Goal: Navigation & Orientation: Find specific page/section

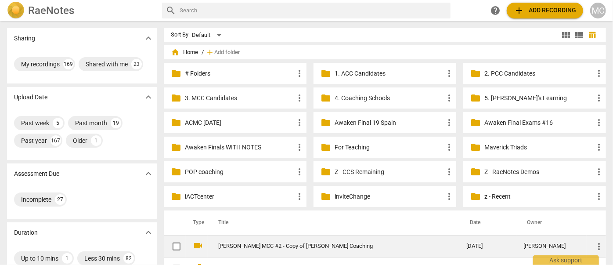
scroll to position [119, 0]
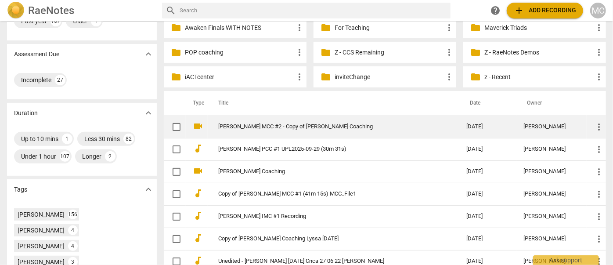
click at [249, 128] on link "[PERSON_NAME] MCC #2 - Copy of [PERSON_NAME] Coaching" at bounding box center [326, 126] width 216 height 7
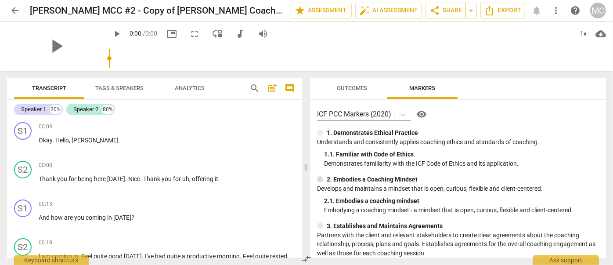
click at [15, 10] on span "arrow_back" at bounding box center [15, 10] width 11 height 11
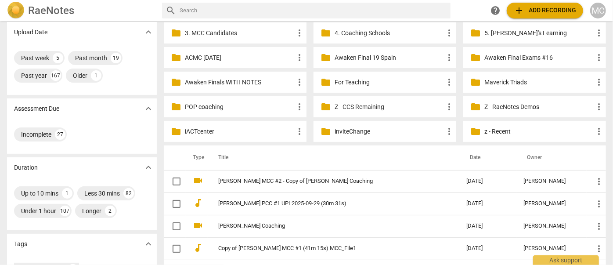
scroll to position [119, 0]
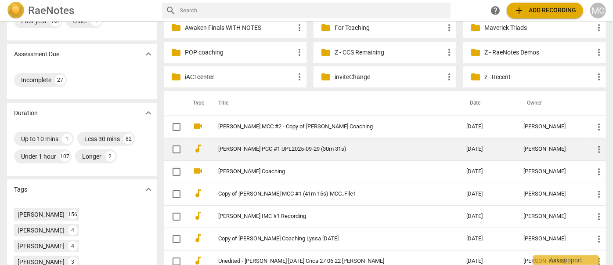
click at [285, 147] on link "[PERSON_NAME] PCC #1 UPL2025-09-29 (30m 31s)" at bounding box center [326, 149] width 216 height 7
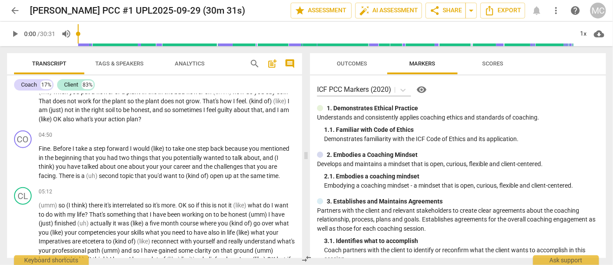
scroll to position [518, 0]
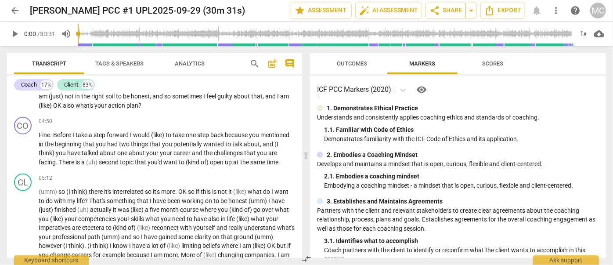
click at [16, 13] on span "arrow_back" at bounding box center [15, 10] width 11 height 11
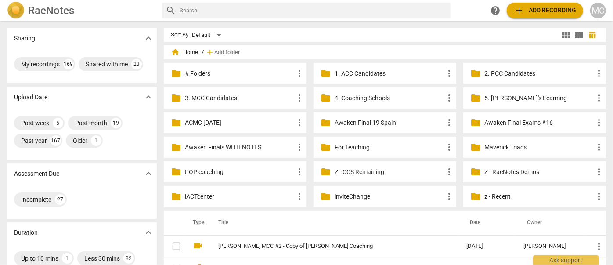
click at [24, 12] on img at bounding box center [16, 11] width 18 height 18
click at [352, 37] on div "Sort By Default" at bounding box center [365, 35] width 389 height 14
